Goal: Task Accomplishment & Management: Complete application form

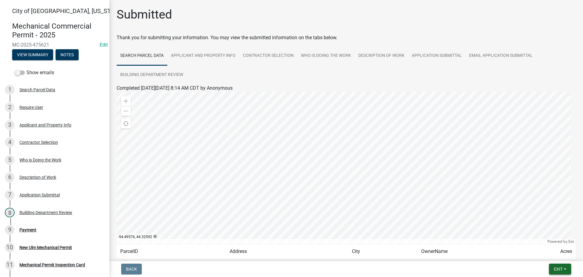
click at [568, 272] on button "Exit" at bounding box center [560, 268] width 22 height 11
click at [546, 257] on button "Save & Exit" at bounding box center [546, 253] width 49 height 15
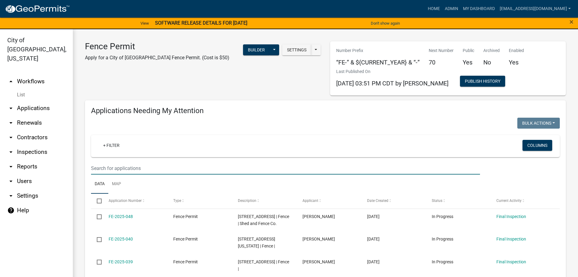
click at [118, 168] on input "text" at bounding box center [285, 168] width 389 height 12
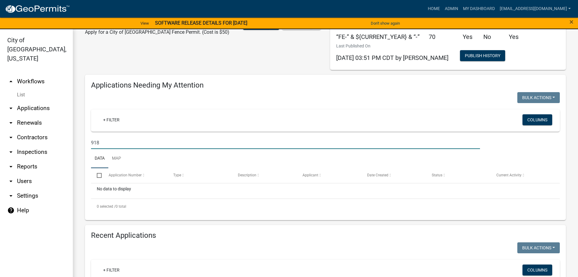
scroll to position [61, 0]
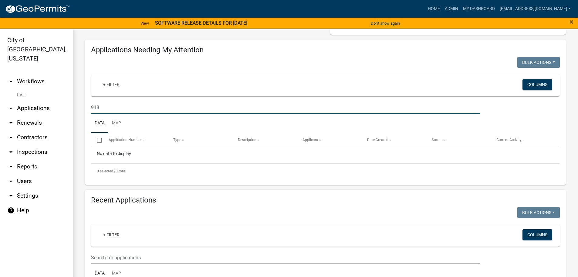
type input "918"
click at [109, 255] on input "text" at bounding box center [285, 257] width 389 height 12
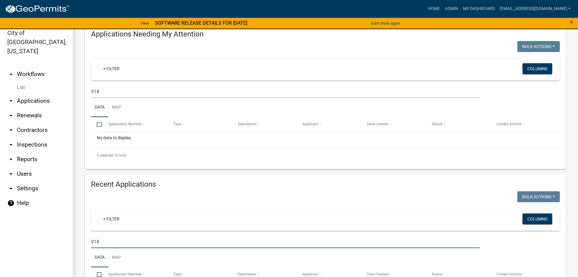
scroll to position [0, 0]
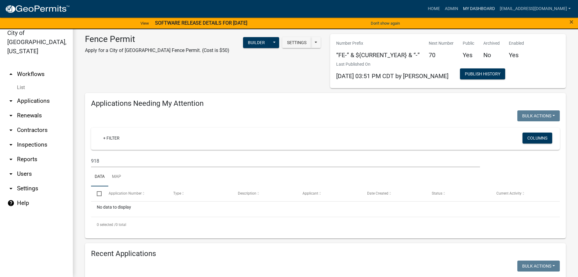
type input "918"
click at [487, 6] on link "My Dashboard" at bounding box center [479, 9] width 37 height 12
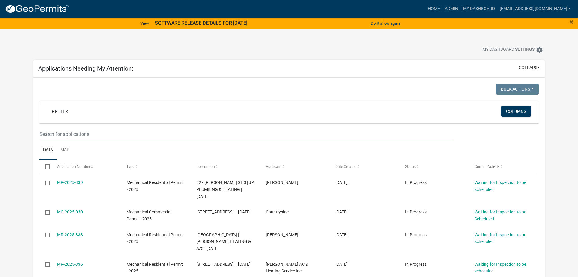
click at [74, 136] on input "text" at bounding box center [246, 134] width 414 height 12
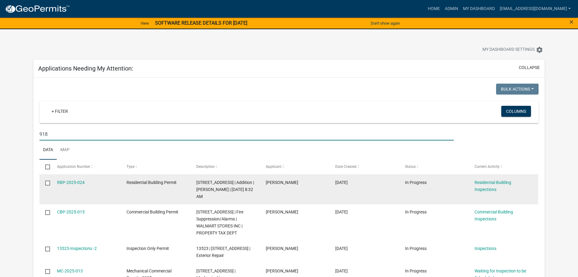
type input "918"
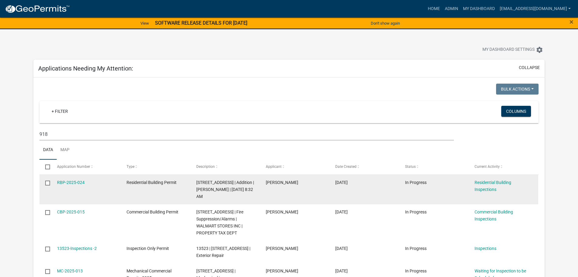
click at [81, 185] on div "RBP-2025-024" at bounding box center [86, 182] width 58 height 7
click at [80, 181] on link "RBP-2025-024" at bounding box center [71, 182] width 28 height 5
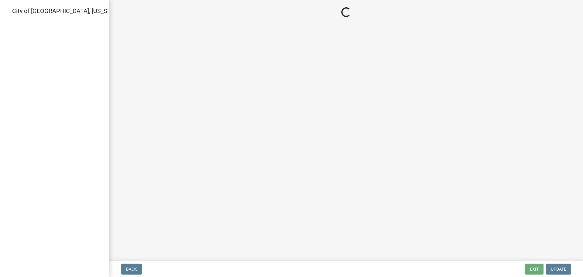
select select "805d55ac-e238-4e04-8f8e-acc067f36c3e"
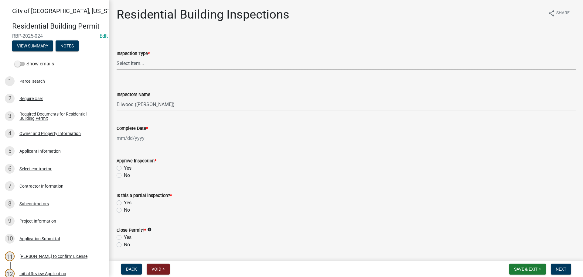
click at [139, 63] on select "Select Item... None All Inspections Required Energy Code Certificate Setback/So…" at bounding box center [346, 63] width 459 height 12
click at [116, 230] on div "Residential Building Inspections share Share Inspection Type * Select Item... N…" at bounding box center [346, 196] width 468 height 379
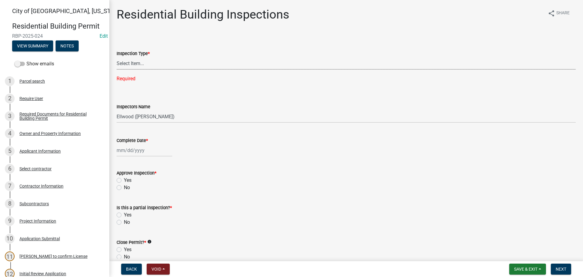
click at [142, 62] on select "Select Item... None All Inspections Required Energy Code Certificate Setback/So…" at bounding box center [346, 63] width 459 height 12
click at [117, 57] on select "Select Item... None All Inspections Required Energy Code Certificate Setback/So…" at bounding box center [346, 63] width 459 height 12
select select "c04b64d9-3720-498d-8ef4-1e9475c9cde4"
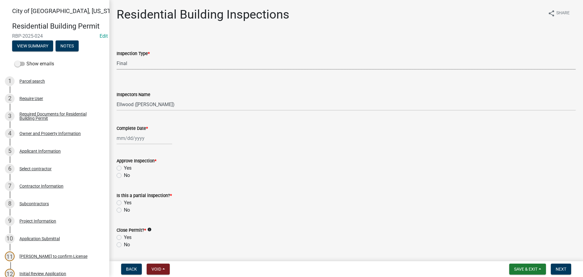
click at [131, 141] on div at bounding box center [145, 138] width 56 height 12
select select "9"
select select "2025"
click at [133, 178] on div "9" at bounding box center [132, 180] width 10 height 10
type input "[DATE]"
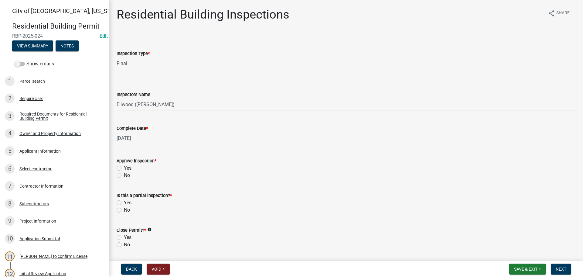
click at [124, 168] on label "Yes" at bounding box center [128, 167] width 8 height 7
click at [124, 168] on input "Yes" at bounding box center [126, 166] width 4 height 4
radio input "true"
click at [124, 210] on label "No" at bounding box center [127, 209] width 6 height 7
click at [124, 210] on input "No" at bounding box center [126, 208] width 4 height 4
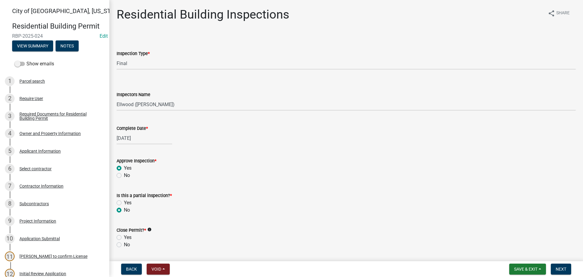
radio input "true"
click at [124, 236] on label "Yes" at bounding box center [128, 236] width 8 height 7
click at [124, 236] on input "Yes" at bounding box center [126, 235] width 4 height 4
radio input "true"
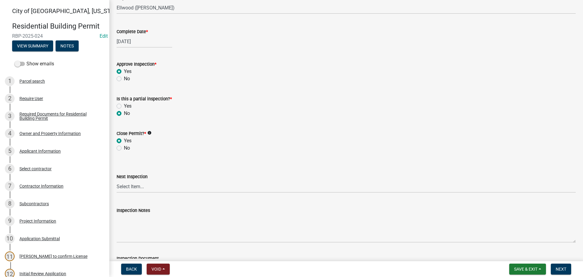
scroll to position [121, 0]
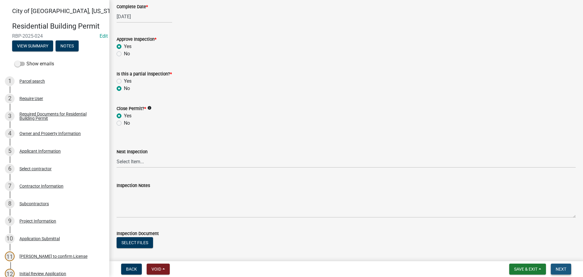
click at [558, 266] on button "Next" at bounding box center [561, 268] width 20 height 11
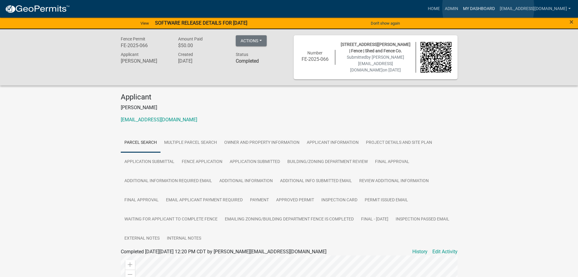
click at [488, 8] on link "My Dashboard" at bounding box center [479, 9] width 37 height 12
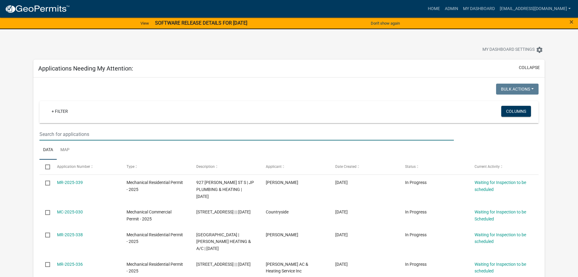
click at [81, 135] on input "text" at bounding box center [246, 134] width 414 height 12
type input "boettger"
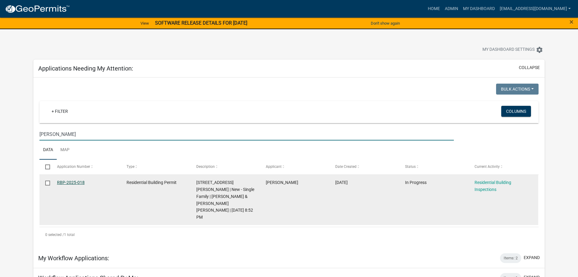
click at [76, 182] on link "RBP-2025-018" at bounding box center [71, 182] width 28 height 5
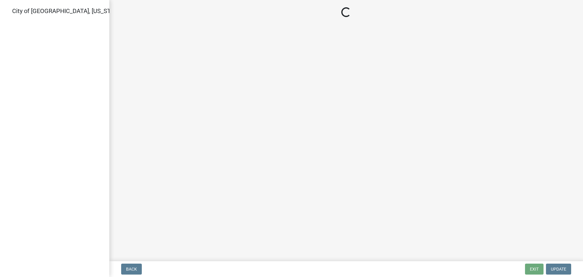
select select "805d55ac-e238-4e04-8f8e-acc067f36c3e"
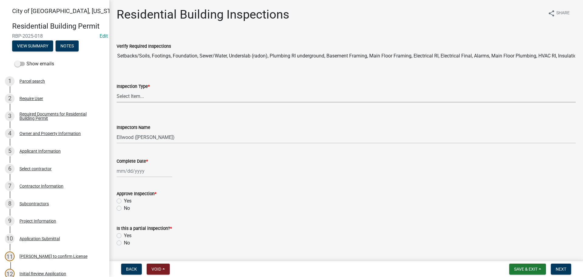
click at [137, 99] on select "Select Item... None All Inspections Required Energy Code Certificate Setback/So…" at bounding box center [346, 96] width 459 height 12
click at [117, 90] on select "Select Item... None All Inspections Required Energy Code Certificate Setback/So…" at bounding box center [346, 96] width 459 height 12
select select "1524a0e4-41e7-4b23-a56b-09fc06ffcc04"
click at [138, 139] on select "Select Item... Ellwood (Ellwood Zabel) mikep@newulmmn.gov (Mike Pautzke)" at bounding box center [346, 137] width 459 height 12
select select "cd72df13-1819-4c17-818e-bd68a66556fb"
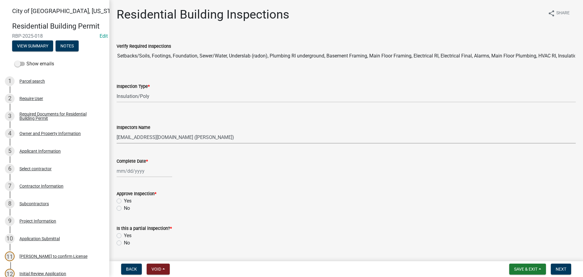
click at [117, 131] on select "Select Item... Ellwood (Ellwood Zabel) mikep@newulmmn.gov (Mike Pautzke)" at bounding box center [346, 137] width 459 height 12
select select "9"
select select "2025"
click at [128, 168] on div "Jan Feb Mar Apr May Jun Jul Aug Sep Oct Nov Dec 1525 1526 1527 1528 1529 1530 1…" at bounding box center [145, 171] width 56 height 12
click at [132, 213] on div "9" at bounding box center [132, 213] width 10 height 10
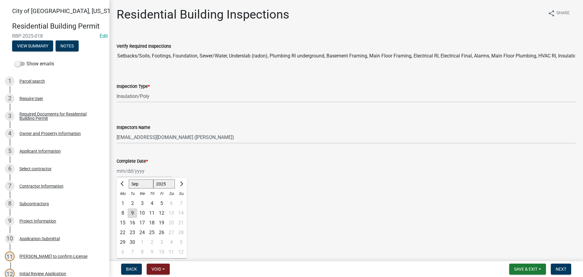
type input "[DATE]"
click at [124, 200] on label "Yes" at bounding box center [128, 200] width 8 height 7
click at [124, 200] on input "Yes" at bounding box center [126, 199] width 4 height 4
radio input "true"
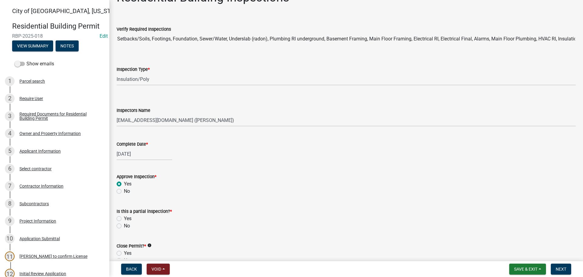
scroll to position [30, 0]
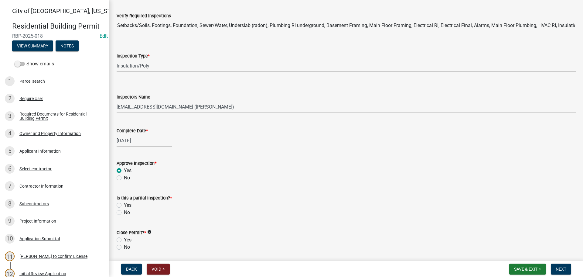
click at [124, 211] on label "No" at bounding box center [127, 212] width 6 height 7
click at [124, 211] on input "No" at bounding box center [126, 211] width 4 height 4
radio input "true"
click at [124, 246] on label "No" at bounding box center [127, 246] width 6 height 7
click at [124, 246] on input "No" at bounding box center [126, 245] width 4 height 4
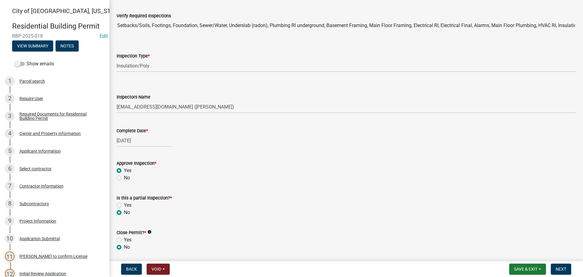
radio input "true"
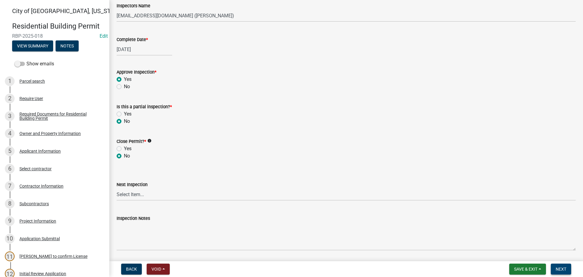
click at [562, 271] on button "Next" at bounding box center [561, 268] width 20 height 11
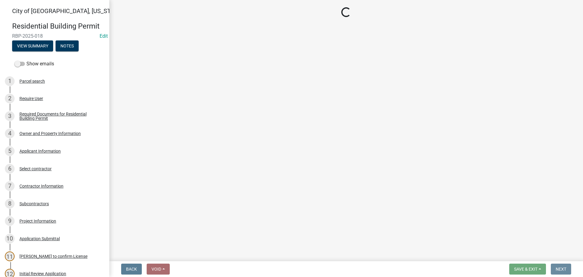
scroll to position [0, 0]
select select "805d55ac-e238-4e04-8f8e-acc067f36c3e"
